Goal: Task Accomplishment & Management: Manage account settings

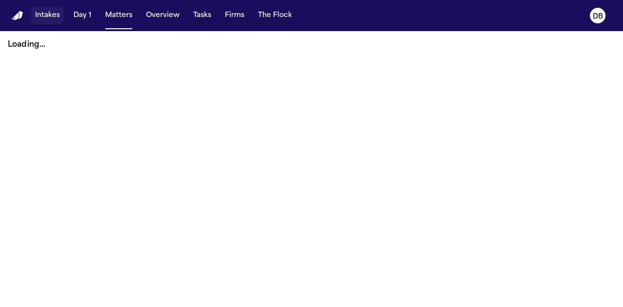
click at [43, 18] on button "Intakes" at bounding box center [47, 16] width 33 height 18
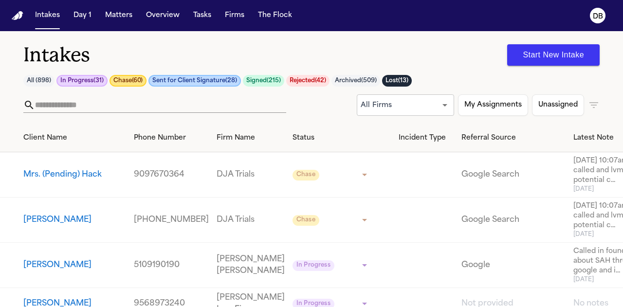
click at [34, 83] on button "All ( 898 )" at bounding box center [38, 81] width 31 height 12
click at [38, 87] on div "Intakes Start New Intake All ( 898 ) In Progress ( 31 ) Chase ( 60 ) Sent for C…" at bounding box center [311, 77] width 623 height 93
click at [104, 104] on input "text" at bounding box center [160, 105] width 251 height 16
click at [42, 81] on button "All ( 898 )" at bounding box center [38, 81] width 31 height 12
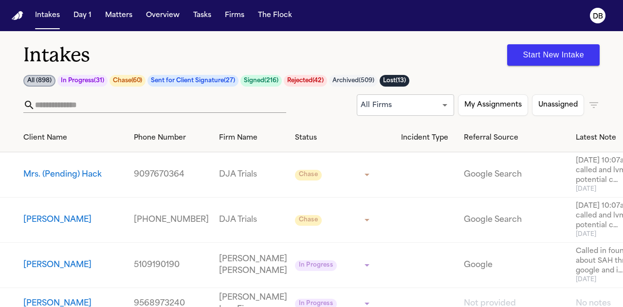
click at [67, 107] on input "text" at bounding box center [160, 105] width 251 height 16
click at [66, 107] on input "text" at bounding box center [160, 105] width 251 height 16
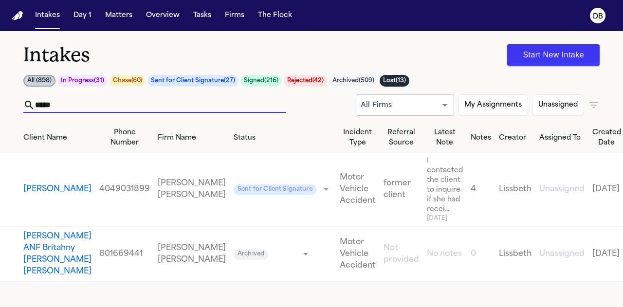
type input "*****"
click at [50, 184] on button "[PERSON_NAME]" at bounding box center [57, 190] width 68 height 12
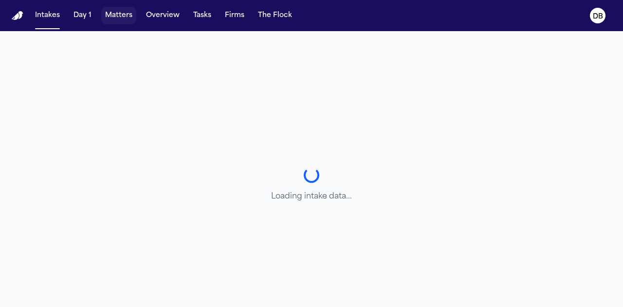
select select "**********"
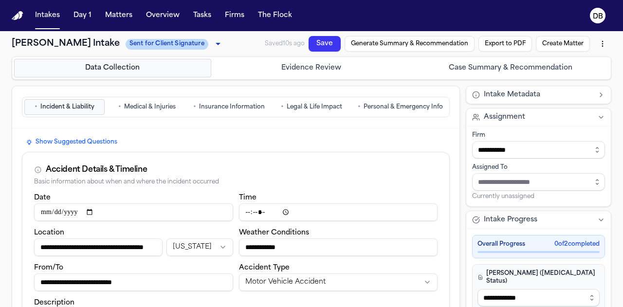
click at [383, 111] on button "• Personal & Emergency Info" at bounding box center [401, 107] width 94 height 16
